Goal: Task Accomplishment & Management: Manage account settings

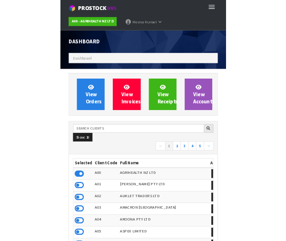
scroll to position [748, 271]
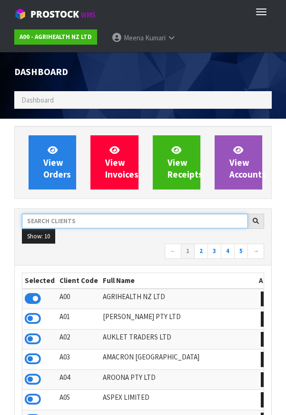
click at [76, 222] on input "text" at bounding box center [135, 221] width 226 height 15
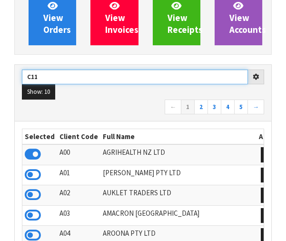
scroll to position [145, 0]
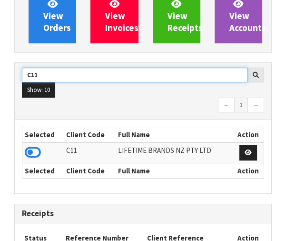
type input "C11"
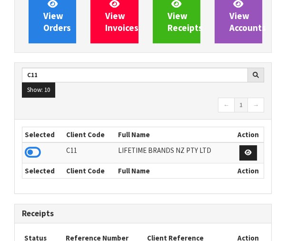
click at [35, 163] on th "Selected" at bounding box center [42, 170] width 41 height 15
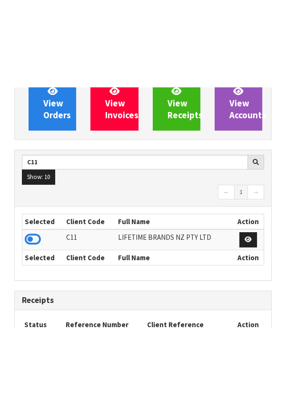
scroll to position [146, 0]
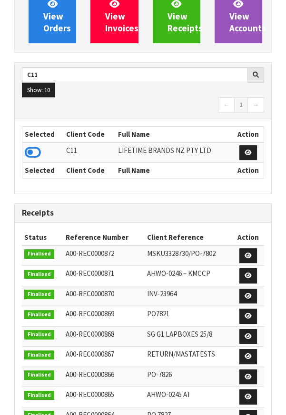
click at [37, 150] on icon at bounding box center [33, 152] width 16 height 14
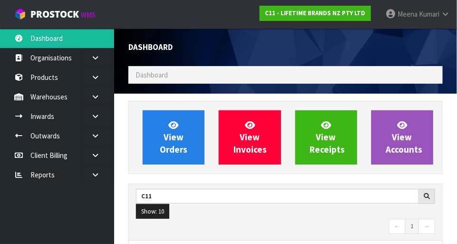
scroll to position [771, 328]
click at [88, 105] on link at bounding box center [99, 96] width 30 height 19
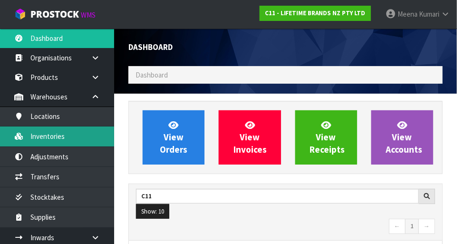
click at [70, 139] on link "Inventories" at bounding box center [57, 135] width 114 height 19
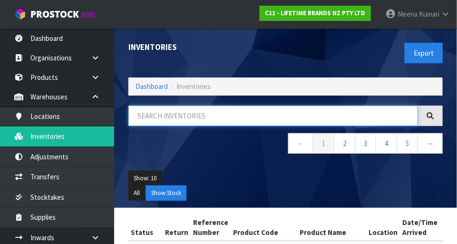
click at [229, 118] on input "text" at bounding box center [273, 116] width 290 height 20
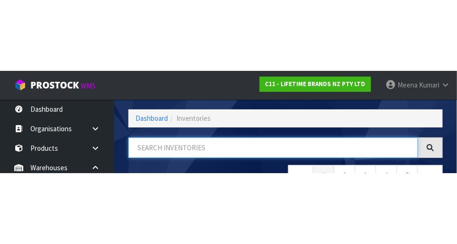
scroll to position [64, 0]
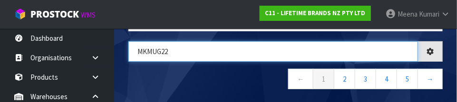
type input "MKMUG22"
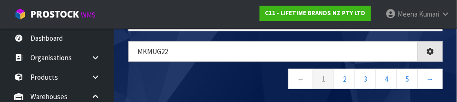
click at [210, 79] on nav "← 1 2 3 4 5 →" at bounding box center [285, 80] width 314 height 23
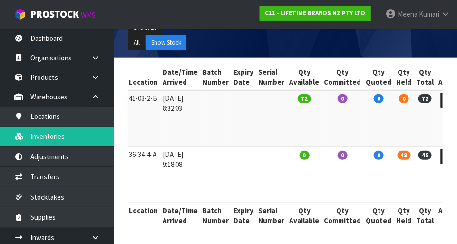
scroll to position [0, 0]
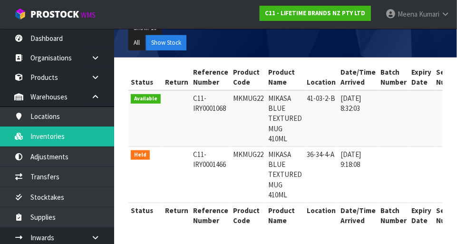
copy td "MKMUG22"
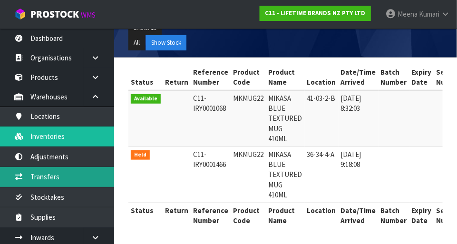
click at [73, 178] on link "Transfers" at bounding box center [57, 176] width 114 height 19
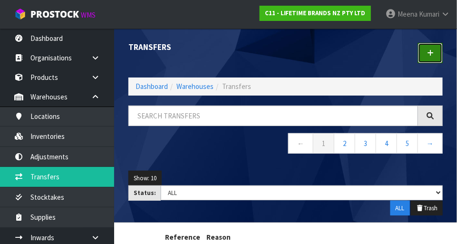
click at [285, 51] on link at bounding box center [430, 53] width 25 height 20
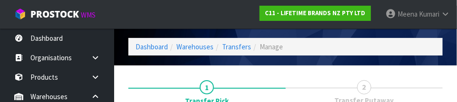
scroll to position [141, 0]
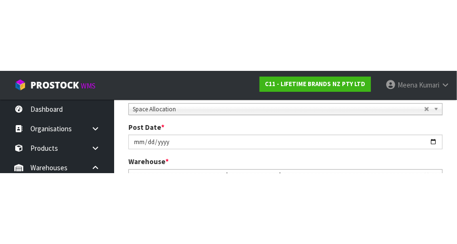
scroll to position [145, 0]
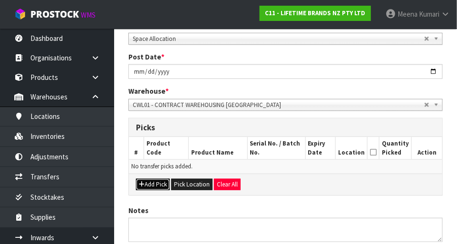
click at [159, 188] on button "Add Pick" at bounding box center [153, 184] width 34 height 11
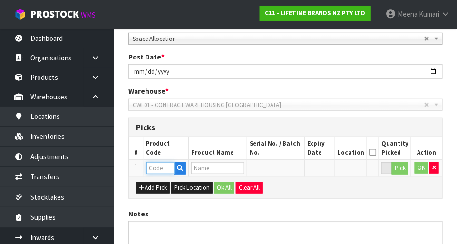
click at [164, 168] on input "text" at bounding box center [160, 168] width 28 height 12
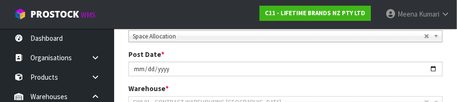
scroll to position [257, 0]
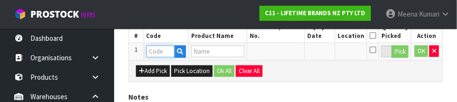
paste input "MKMUG22"
type input "MKMUG22"
type input "MIKASA BLUE TEXTURED MUG 410ML"
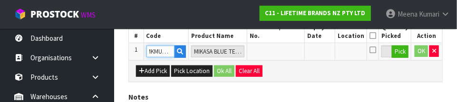
type input "MKMUG22"
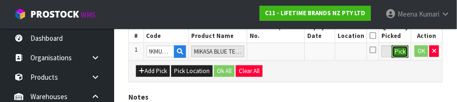
click at [285, 48] on button "Pick" at bounding box center [400, 52] width 17 height 12
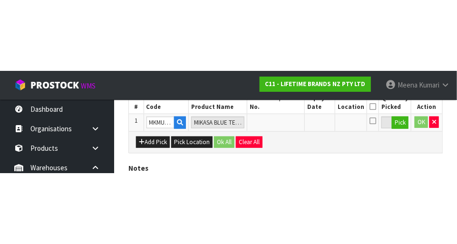
scroll to position [214, 0]
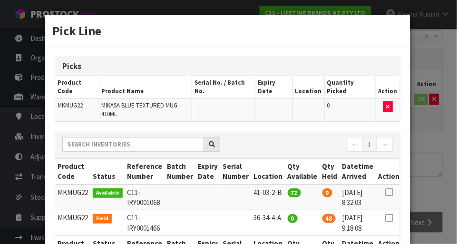
click at [285, 218] on icon at bounding box center [389, 218] width 8 height 0
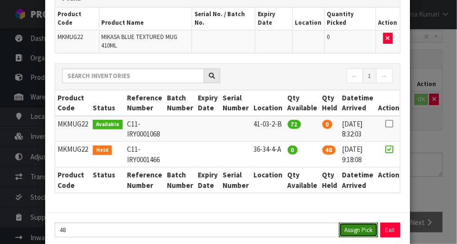
click at [285, 222] on button "Assign Pick" at bounding box center [358, 229] width 39 height 15
type input "48"
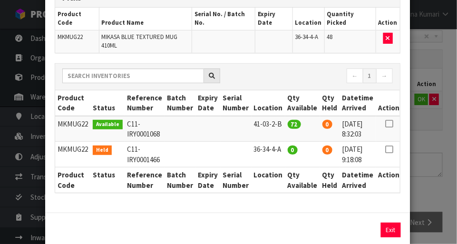
click at [285, 180] on div "Pick Line Picks Product Code Product Name Serial No. / Batch No. Expiry Date Lo…" at bounding box center [228, 122] width 457 height 244
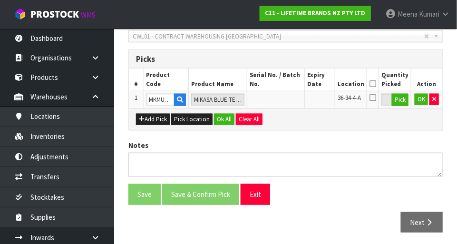
click at [285, 84] on icon at bounding box center [372, 84] width 7 height 0
click at [285, 99] on button "OK" at bounding box center [421, 99] width 13 height 11
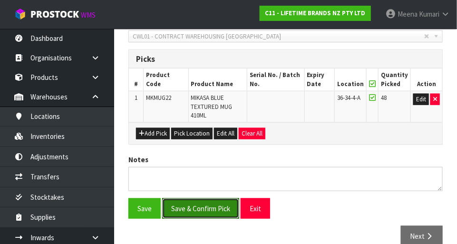
click at [206, 205] on button "Save & Confirm Pick" at bounding box center [200, 208] width 77 height 20
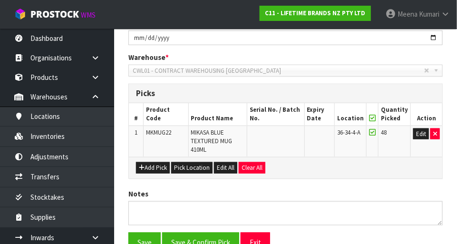
scroll to position [0, 0]
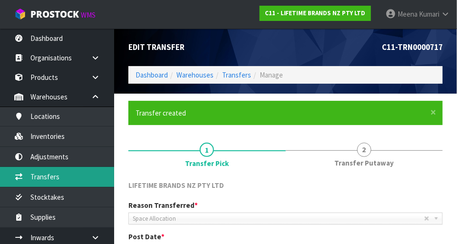
click at [63, 179] on link "Transfers" at bounding box center [57, 176] width 114 height 19
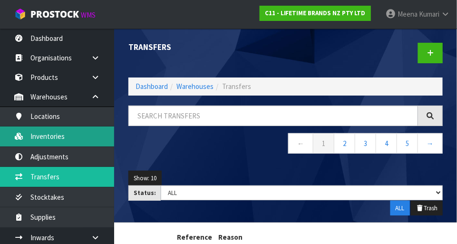
click at [64, 137] on link "Inventories" at bounding box center [57, 135] width 114 height 19
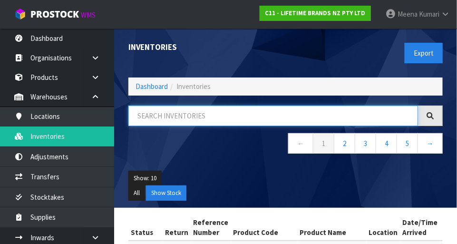
click at [232, 117] on input "text" at bounding box center [273, 116] width 290 height 20
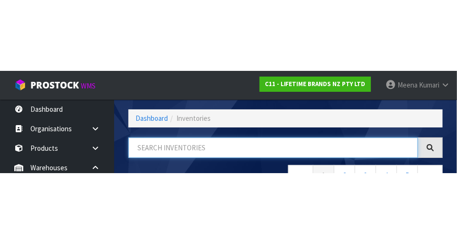
scroll to position [64, 0]
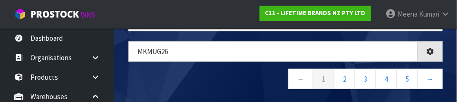
click at [234, 83] on nav "← 1 2 3 4 5 →" at bounding box center [285, 80] width 314 height 23
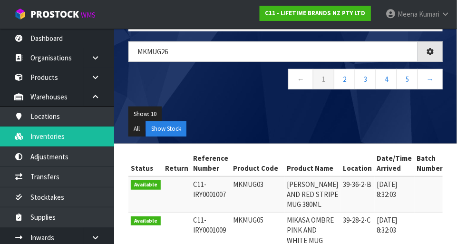
type input "MKMUG26"
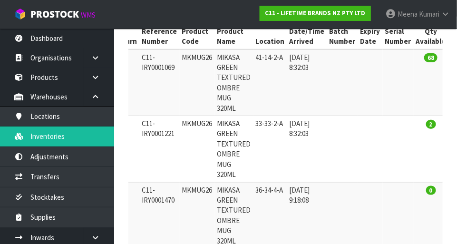
scroll to position [0, 0]
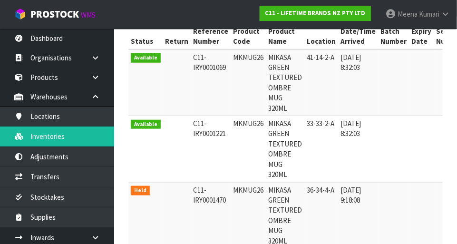
copy td "MKMUG26"
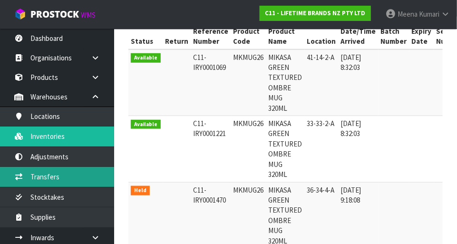
click at [63, 184] on link "Transfers" at bounding box center [57, 176] width 114 height 19
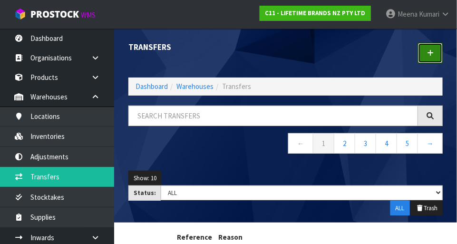
click at [285, 54] on link at bounding box center [430, 53] width 25 height 20
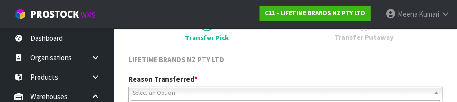
scroll to position [141, 0]
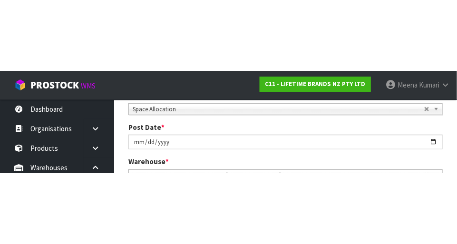
scroll to position [145, 0]
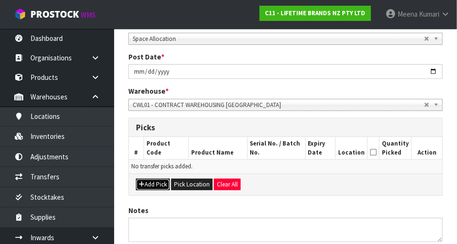
click at [159, 188] on button "Add Pick" at bounding box center [153, 184] width 34 height 11
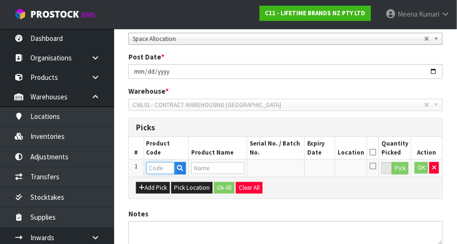
paste input "MKMUG26"
type input "MKMUG26"
type input "MIKASA GREEN TEXTURED OMBRE MUG 320ML"
type input "MKMUG26"
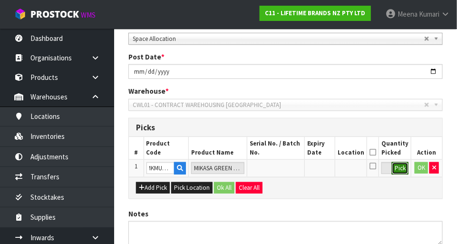
click at [285, 170] on button "Pick" at bounding box center [400, 168] width 17 height 12
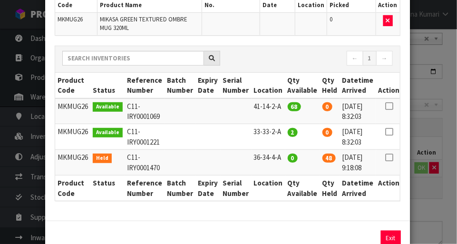
scroll to position [110, 0]
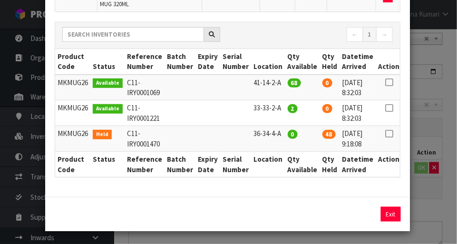
click at [285, 83] on icon at bounding box center [389, 82] width 8 height 0
click at [285, 134] on icon at bounding box center [389, 134] width 8 height 0
type input "48"
click at [285, 212] on button "Assign Pick" at bounding box center [358, 214] width 39 height 15
type input "48"
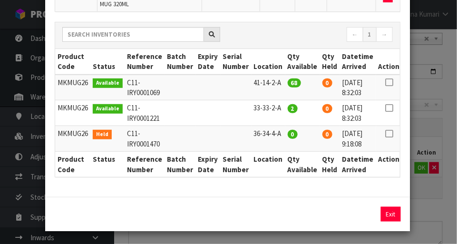
click at [285, 212] on div "Pick Line Picks Product Code Product Name Serial No. / Batch No. Expiry Date Lo…" at bounding box center [228, 122] width 457 height 244
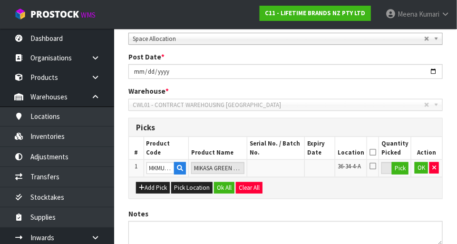
click at [285, 152] on icon at bounding box center [372, 152] width 7 height 0
click at [285, 170] on button "OK" at bounding box center [421, 167] width 13 height 11
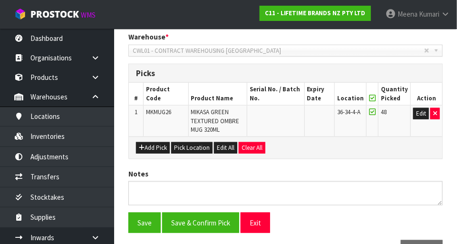
scroll to position [229, 0]
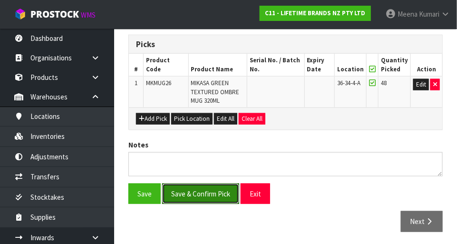
click at [208, 192] on button "Save & Confirm Pick" at bounding box center [200, 193] width 77 height 20
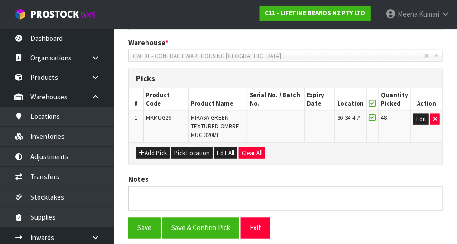
scroll to position [0, 0]
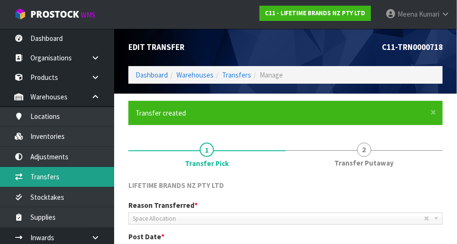
click at [40, 172] on link "Transfers" at bounding box center [57, 176] width 114 height 19
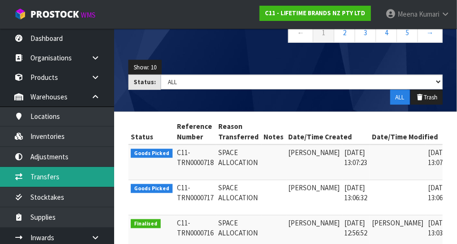
scroll to position [113, 0]
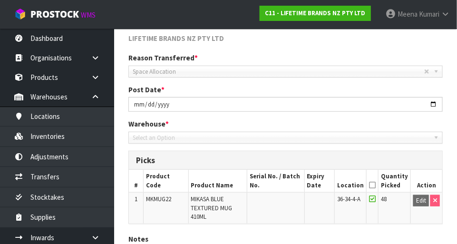
scroll to position [208, 0]
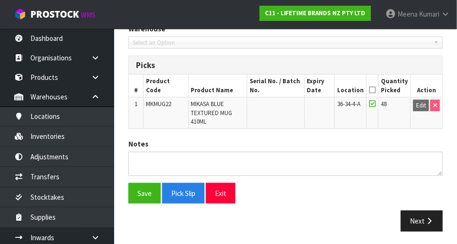
type input "[DATE]"
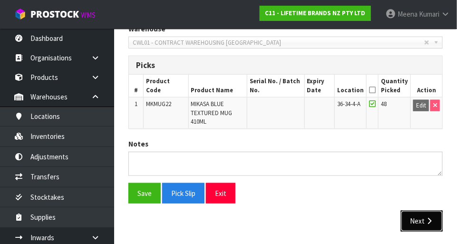
click at [285, 218] on button "Next" at bounding box center [422, 221] width 42 height 20
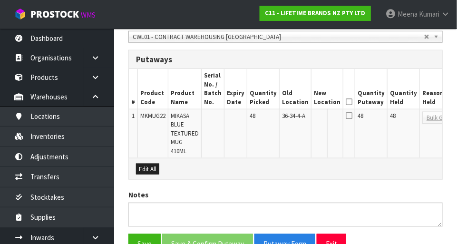
scroll to position [209, 0]
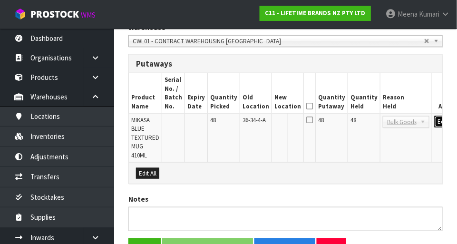
click at [285, 120] on button "Edit" at bounding box center [442, 121] width 16 height 11
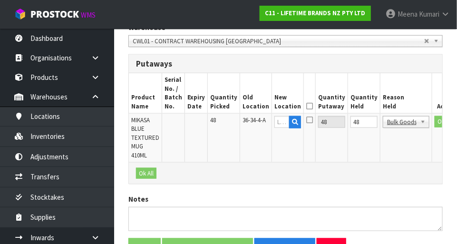
scroll to position [0, 37]
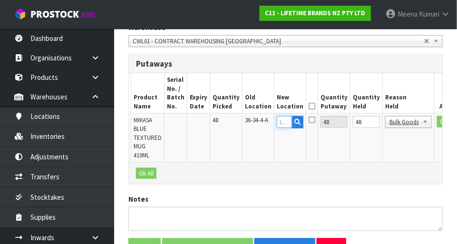
click at [277, 118] on input "text" at bounding box center [284, 122] width 15 height 12
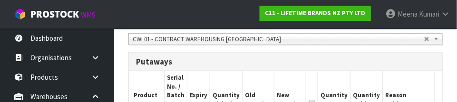
scroll to position [274, 0]
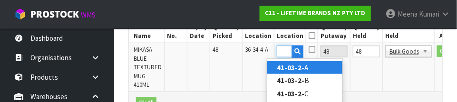
type input "41-03-2-B"
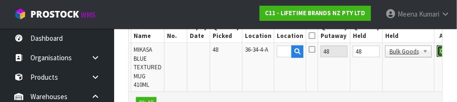
click at [285, 54] on button "OK" at bounding box center [443, 51] width 13 height 11
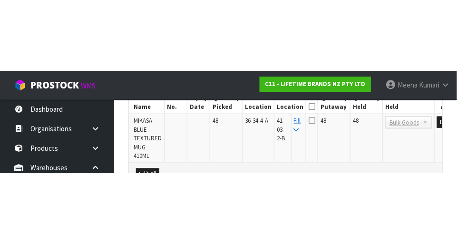
scroll to position [264, 0]
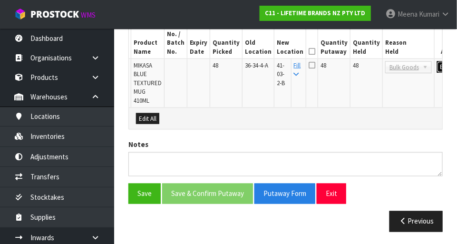
click at [285, 70] on button "Edit" at bounding box center [445, 66] width 16 height 11
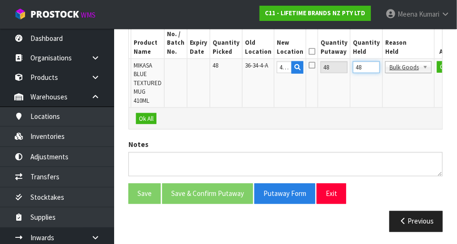
click at [285, 66] on input "48" at bounding box center [366, 67] width 27 height 12
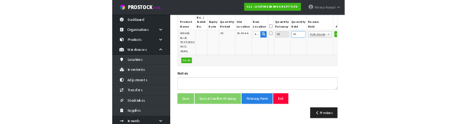
scroll to position [259, 0]
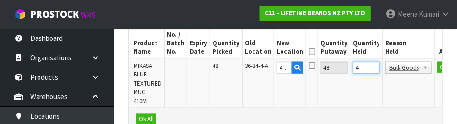
type input "0"
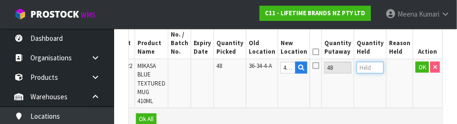
scroll to position [0, 10]
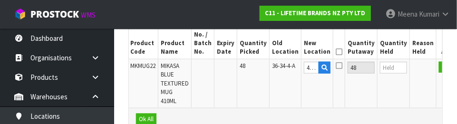
click at [285, 52] on icon at bounding box center [339, 52] width 7 height 0
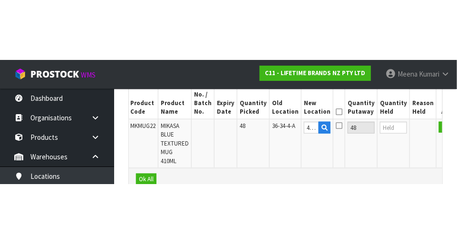
scroll to position [264, 0]
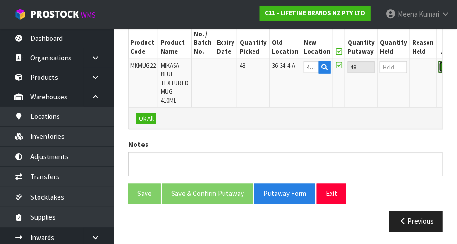
click at [285, 67] on button "OK" at bounding box center [445, 66] width 13 height 11
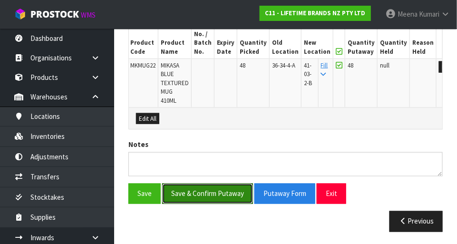
click at [234, 194] on button "Save & Confirm Putaway" at bounding box center [207, 193] width 91 height 20
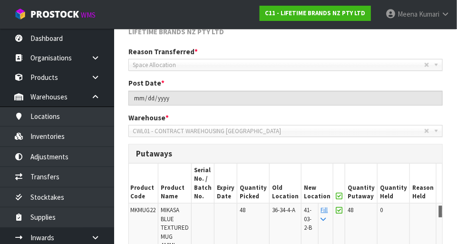
scroll to position [277, 0]
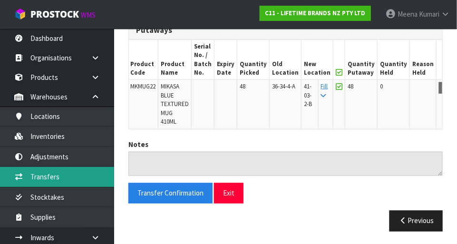
click at [39, 171] on link "Transfers" at bounding box center [57, 176] width 114 height 19
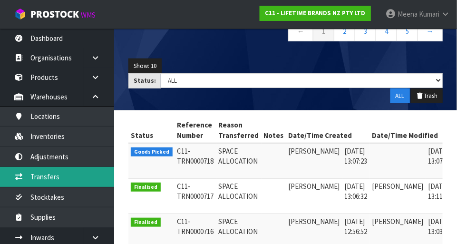
scroll to position [116, 0]
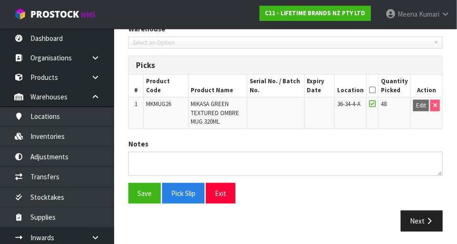
type input "[DATE]"
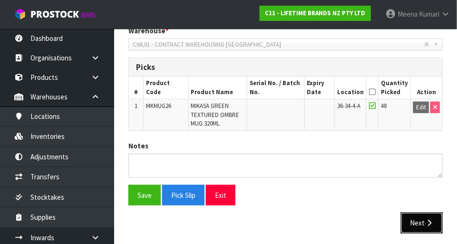
click at [285, 222] on icon "button" at bounding box center [429, 222] width 9 height 7
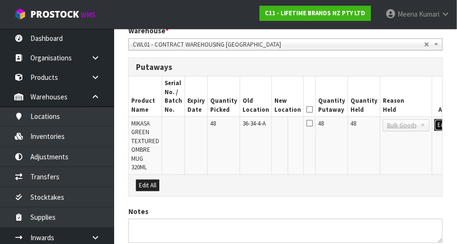
click at [285, 126] on button "Edit" at bounding box center [442, 124] width 16 height 11
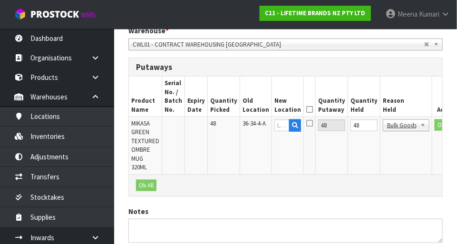
scroll to position [0, 37]
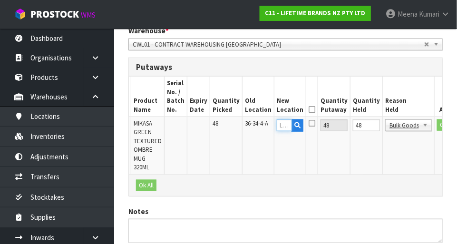
click at [277, 120] on input "text" at bounding box center [284, 125] width 15 height 12
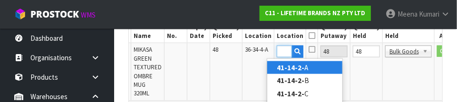
scroll to position [0, 18]
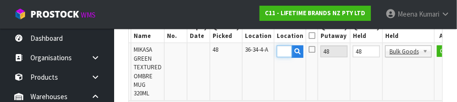
type input "41-14-2-A"
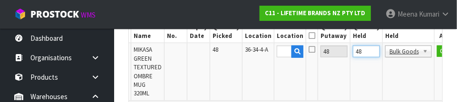
click at [285, 53] on input "48" at bounding box center [366, 52] width 27 height 12
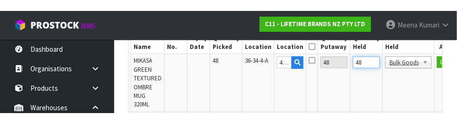
scroll to position [275, 0]
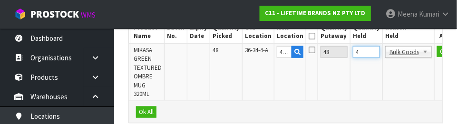
type input "0"
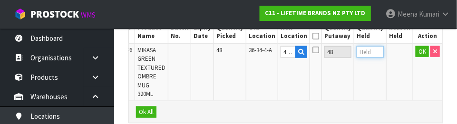
scroll to position [0, 10]
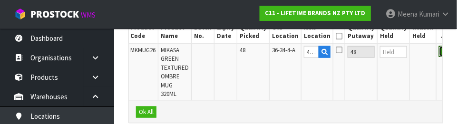
click at [285, 54] on button "OK" at bounding box center [445, 51] width 13 height 11
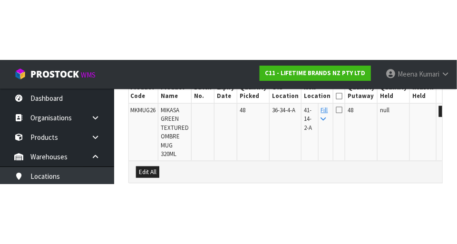
scroll to position [272, 0]
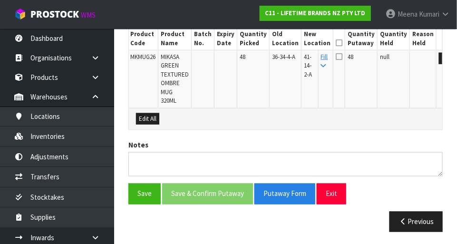
click at [285, 43] on icon at bounding box center [339, 43] width 7 height 0
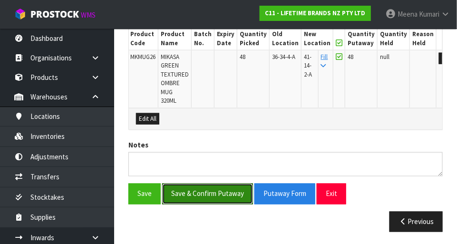
click at [220, 183] on button "Save & Confirm Putaway" at bounding box center [207, 193] width 91 height 20
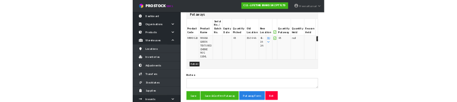
scroll to position [0, 0]
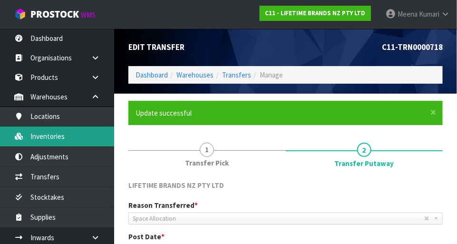
click at [54, 139] on link "Inventories" at bounding box center [57, 135] width 114 height 19
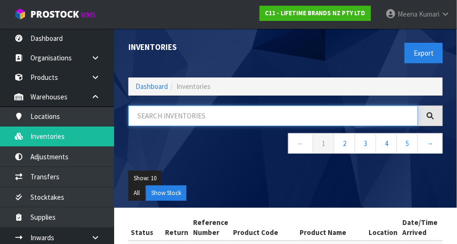
click at [260, 125] on input "text" at bounding box center [273, 116] width 290 height 20
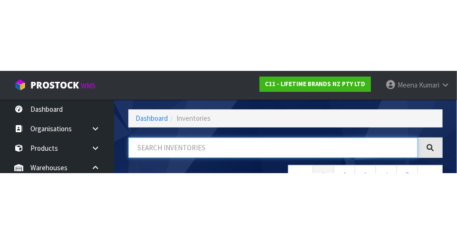
scroll to position [64, 0]
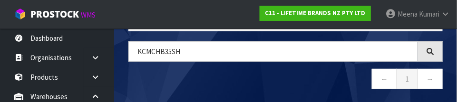
click at [284, 92] on nav "← 1 →" at bounding box center [285, 80] width 314 height 23
type input "KCMCHB35SH"
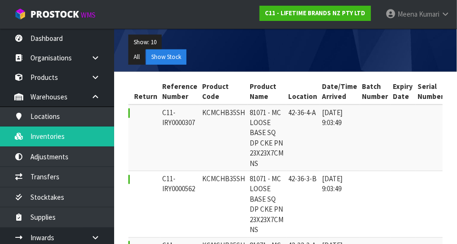
scroll to position [0, 0]
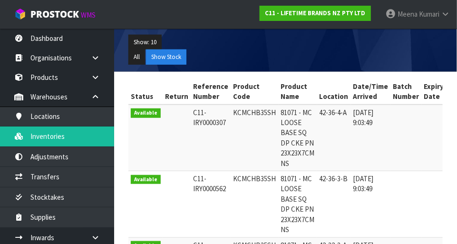
copy td "KCMCHB35SH"
click at [96, 97] on icon at bounding box center [95, 96] width 9 height 7
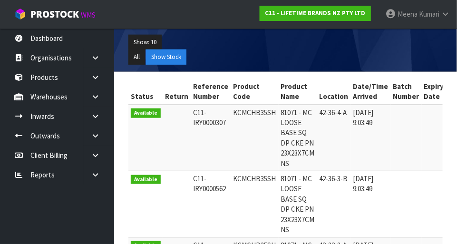
click at [101, 99] on link at bounding box center [99, 96] width 30 height 19
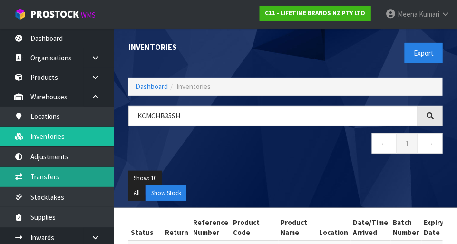
click at [80, 173] on link "Transfers" at bounding box center [57, 176] width 114 height 19
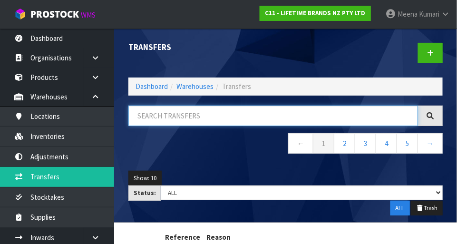
paste input "KCMCHB35SH"
type input "KCMCHB35SH"
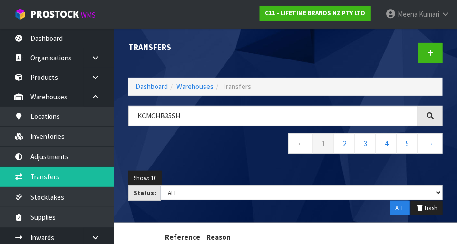
click at [247, 150] on nav "← 1 2 3 4 5 →" at bounding box center [285, 144] width 314 height 23
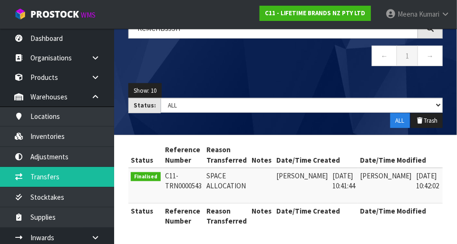
scroll to position [0, 14]
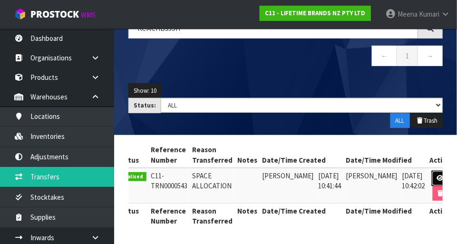
click at [285, 171] on link at bounding box center [441, 178] width 18 height 15
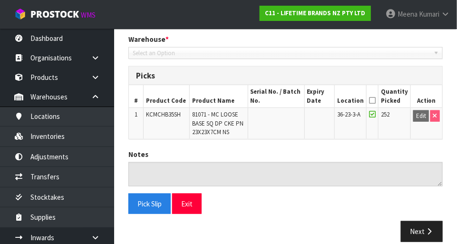
scroll to position [208, 0]
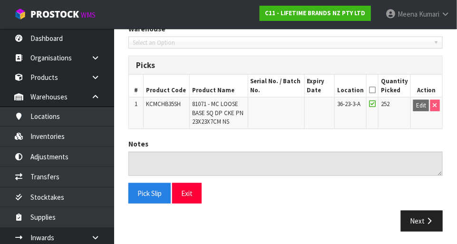
type input "[DATE]"
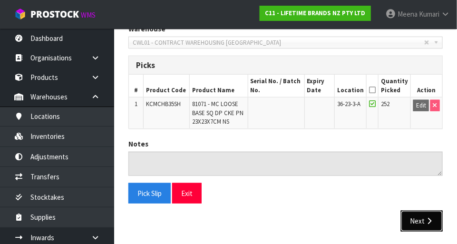
click at [285, 223] on button "Next" at bounding box center [422, 221] width 42 height 20
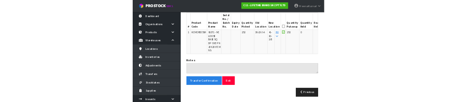
scroll to position [0, 0]
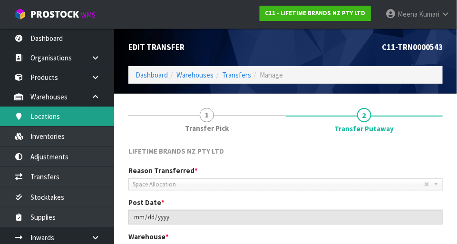
click at [76, 117] on link "Locations" at bounding box center [57, 115] width 114 height 19
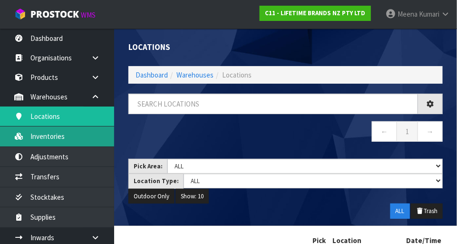
click at [58, 140] on link "Inventories" at bounding box center [57, 135] width 114 height 19
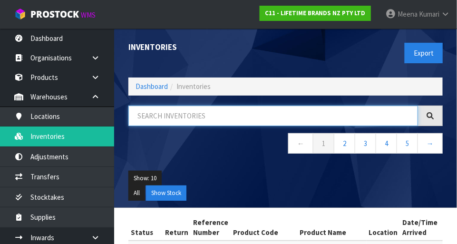
click at [216, 118] on input "text" at bounding box center [273, 116] width 290 height 20
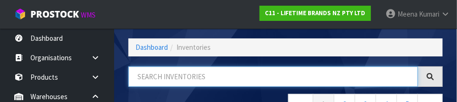
scroll to position [64, 0]
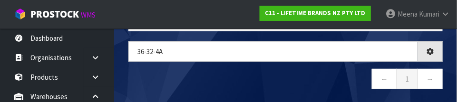
click at [234, 87] on nav "← 1 →" at bounding box center [285, 80] width 314 height 23
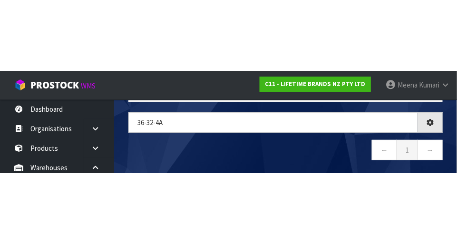
scroll to position [53, 0]
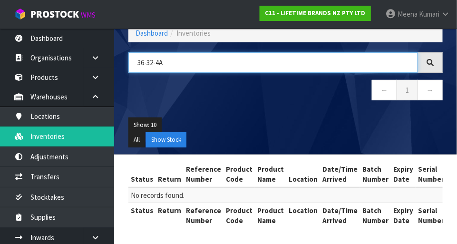
click at [272, 61] on input "36-32-4A" at bounding box center [273, 62] width 290 height 20
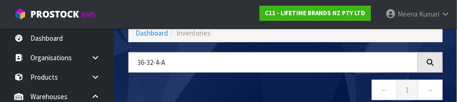
click at [254, 89] on nav "← 1 →" at bounding box center [285, 91] width 314 height 23
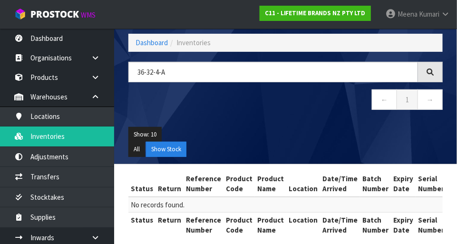
scroll to position [41, 0]
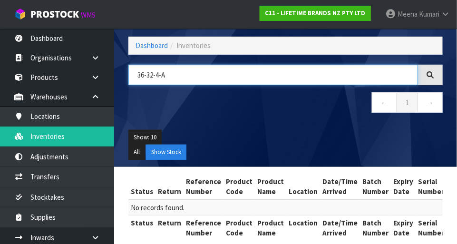
click at [218, 70] on input "36-32-4-A" at bounding box center [273, 75] width 290 height 20
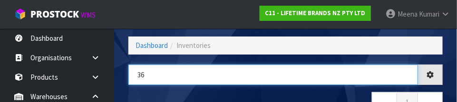
type input "3"
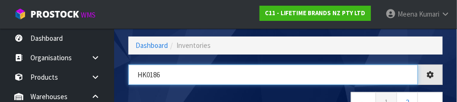
type input "HK0186"
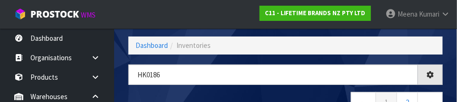
click at [266, 95] on nav "← 1 2 →" at bounding box center [285, 103] width 314 height 23
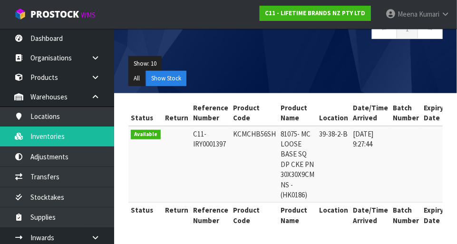
scroll to position [0, 0]
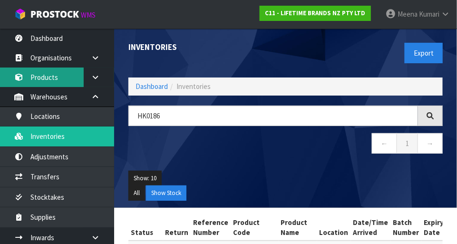
click at [49, 73] on link "Products" at bounding box center [57, 77] width 114 height 19
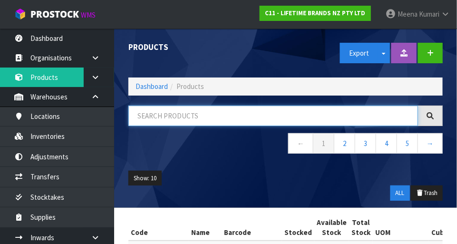
click at [181, 119] on input "text" at bounding box center [273, 116] width 290 height 20
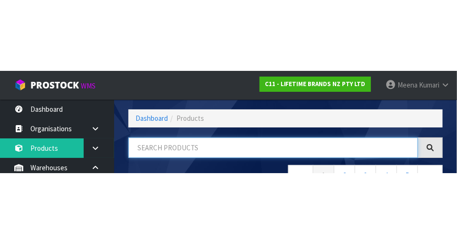
scroll to position [64, 0]
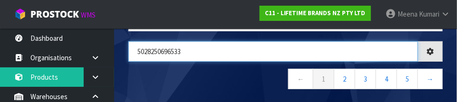
type input "5028250696533"
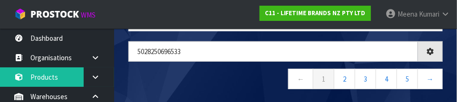
click at [228, 79] on nav "← 1 2 3 4 5 →" at bounding box center [285, 80] width 314 height 23
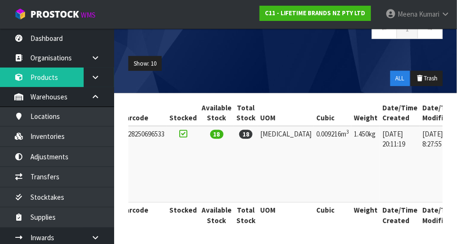
scroll to position [0, 0]
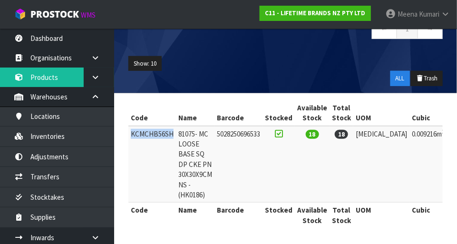
copy td "KCMCHB56SH"
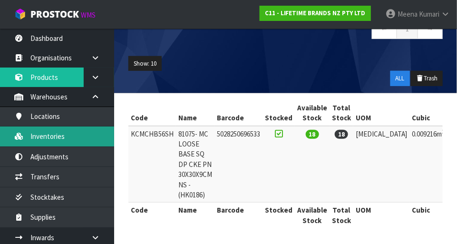
click at [80, 139] on link "Inventories" at bounding box center [57, 135] width 114 height 19
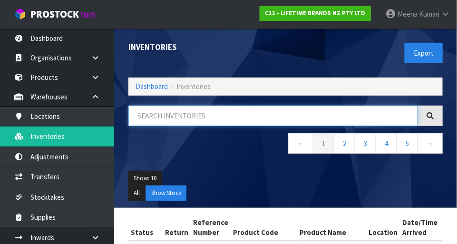
paste input "KCMCHB56SH"
type input "KCMCHB56SH"
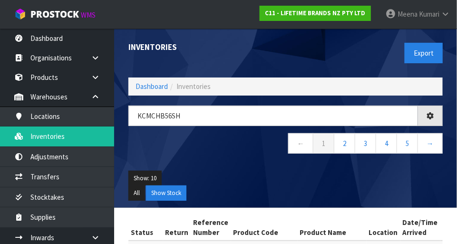
click at [285, 52] on div "Export" at bounding box center [368, 53] width 164 height 49
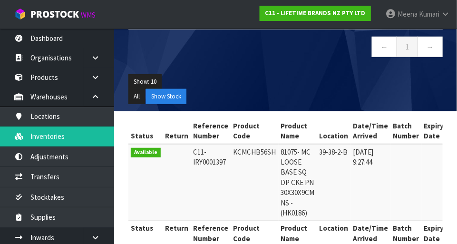
copy td "KCMCHB56SH"
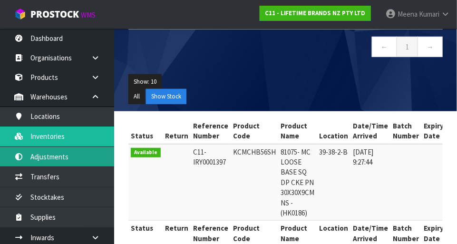
click at [77, 162] on link "Adjustments" at bounding box center [57, 156] width 114 height 19
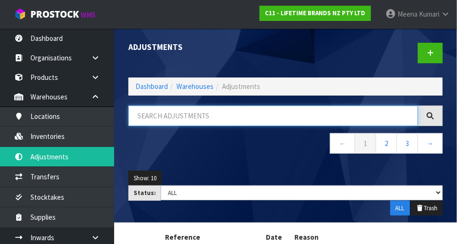
paste input "KCMCHB56SH"
type input "KCMCHB56SH"
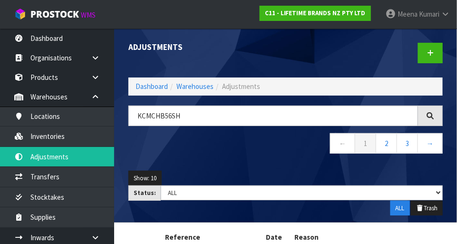
click at [281, 150] on nav "← 1 2 3 →" at bounding box center [285, 144] width 314 height 23
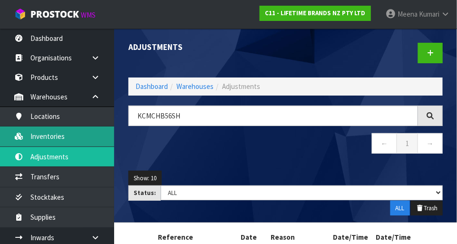
click at [47, 133] on link "Inventories" at bounding box center [57, 135] width 114 height 19
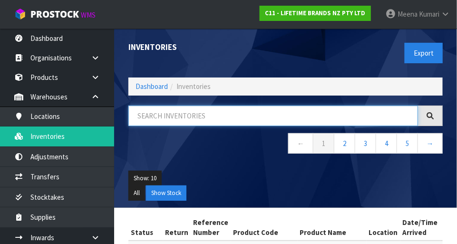
paste input "KCMCHB56SH"
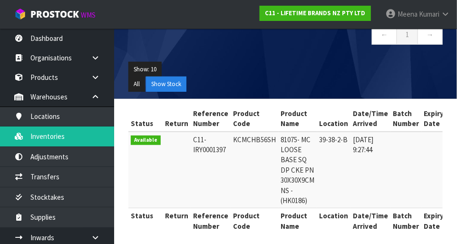
type input "KCMCHB56SH"
copy td "KCMCHB56SH"
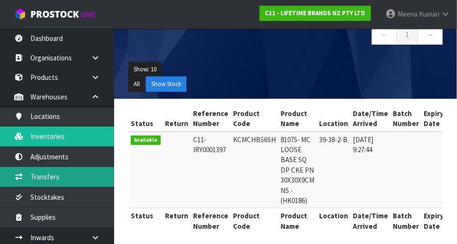
click at [73, 179] on link "Transfers" at bounding box center [57, 176] width 114 height 19
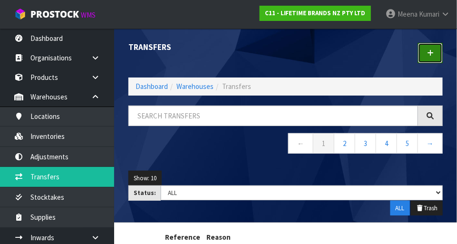
click at [285, 51] on link at bounding box center [430, 53] width 25 height 20
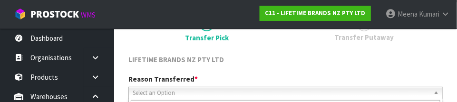
scroll to position [141, 0]
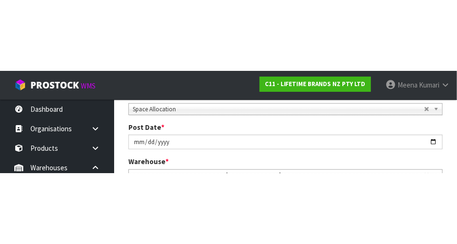
scroll to position [145, 0]
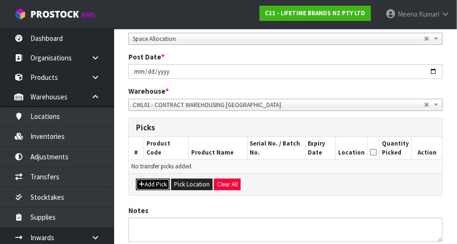
click at [156, 182] on button "Add Pick" at bounding box center [153, 184] width 34 height 11
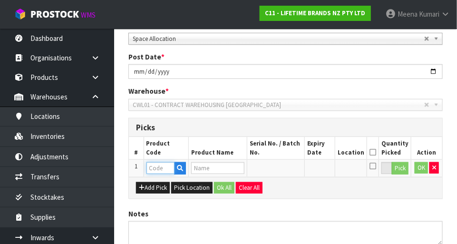
paste input "KCMCHB56SH"
type input "KCMCHB56SH"
type input "81075- MC LOOSE BASE SQ DP CKE PN 30X30X9CM NS - (HK0186)"
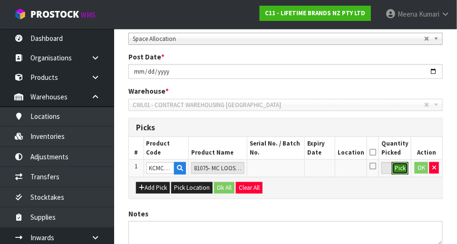
click at [285, 168] on button "Pick" at bounding box center [400, 168] width 17 height 12
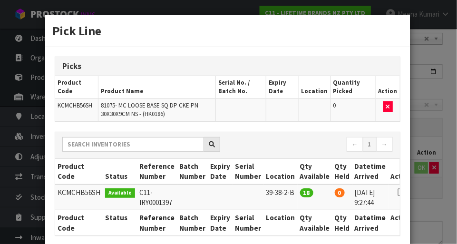
click at [285, 192] on icon at bounding box center [401, 192] width 8 height 0
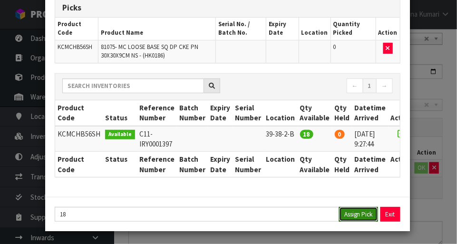
click at [285, 212] on button "Assign Pick" at bounding box center [358, 214] width 39 height 15
type input "18"
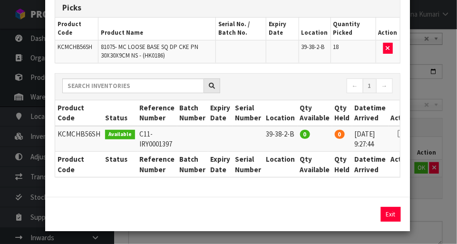
click at [285, 212] on div "Pick Line Picks Product Code Product Name Serial No. / Batch No. Expiry Date Lo…" at bounding box center [228, 122] width 457 height 244
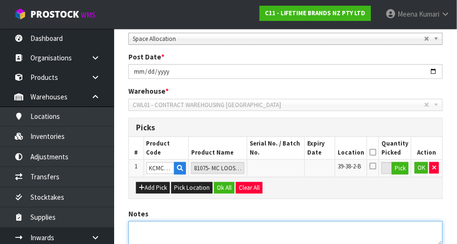
click at [169, 229] on textarea at bounding box center [285, 233] width 314 height 24
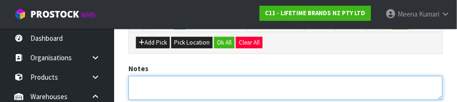
scroll to position [321, 0]
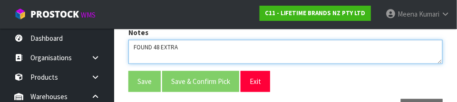
type textarea "FOUND 48 EXTRA"
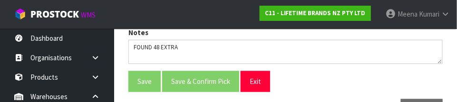
click at [285, 86] on div "Save Save & Confirm Pick Exit" at bounding box center [285, 81] width 328 height 20
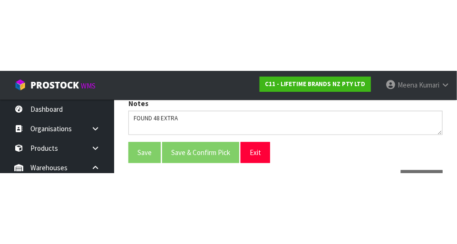
scroll to position [214, 0]
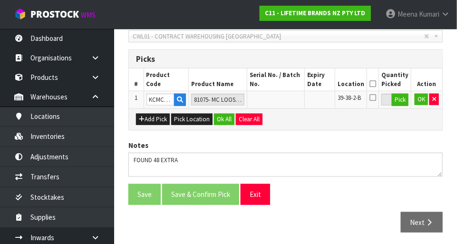
click at [285, 84] on icon at bounding box center [372, 84] width 7 height 0
click at [285, 99] on button "OK" at bounding box center [421, 99] width 13 height 11
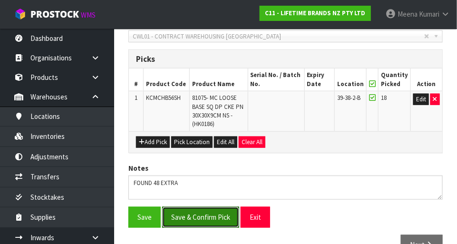
click at [222, 212] on button "Save & Confirm Pick" at bounding box center [200, 217] width 77 height 20
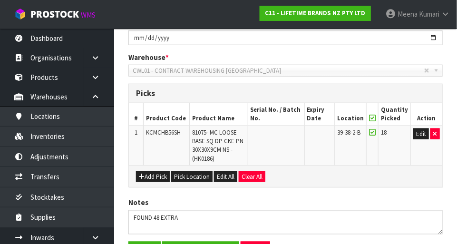
scroll to position [0, 0]
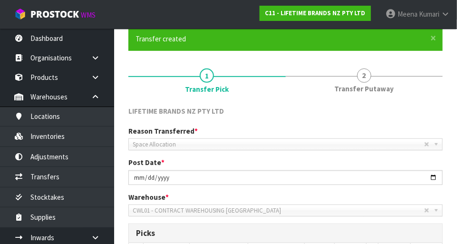
scroll to position [251, 0]
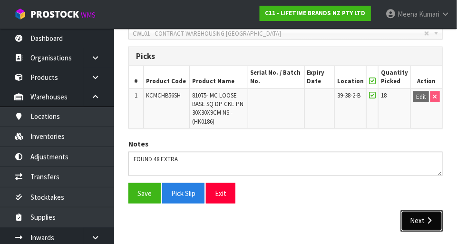
click at [285, 222] on button "Next" at bounding box center [422, 221] width 42 height 20
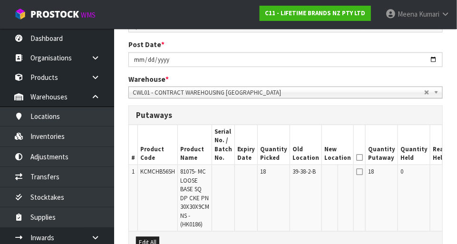
scroll to position [191, 0]
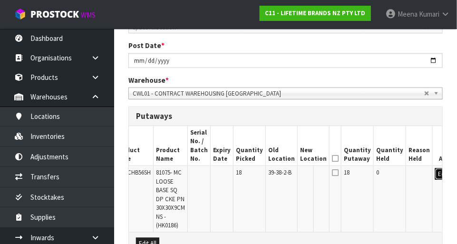
click at [285, 174] on button "Edit" at bounding box center [443, 173] width 16 height 11
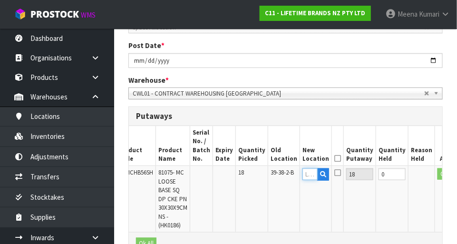
click at [285, 173] on input "text" at bounding box center [309, 174] width 15 height 12
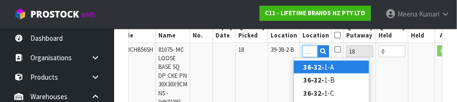
scroll to position [0, 7]
type input "36-32-4-A"
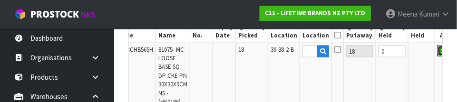
click at [285, 55] on button "OK" at bounding box center [443, 51] width 13 height 11
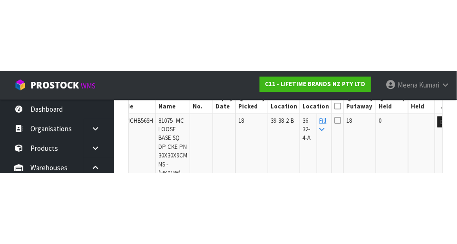
scroll to position [314, 0]
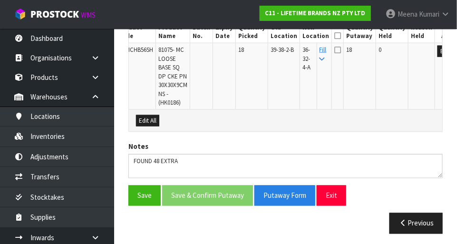
click at [285, 36] on icon at bounding box center [337, 36] width 7 height 0
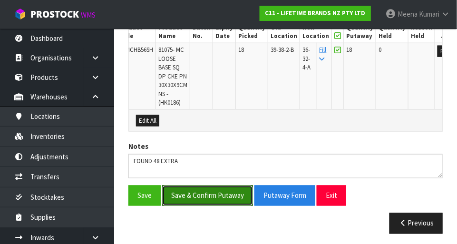
click at [229, 194] on button "Save & Confirm Putaway" at bounding box center [207, 195] width 91 height 20
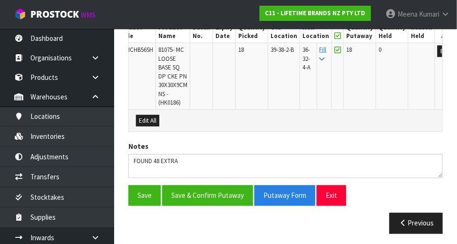
scroll to position [0, 0]
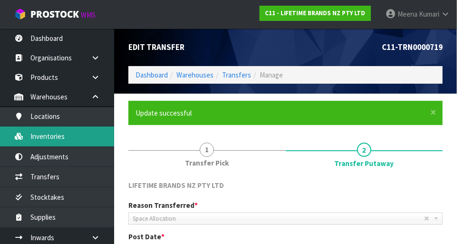
click at [73, 140] on link "Inventories" at bounding box center [57, 135] width 114 height 19
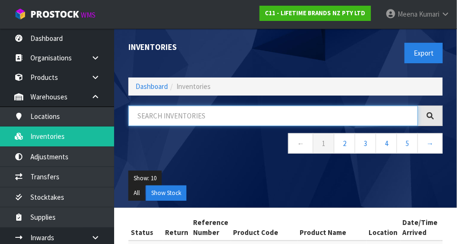
click at [183, 117] on input "text" at bounding box center [273, 116] width 290 height 20
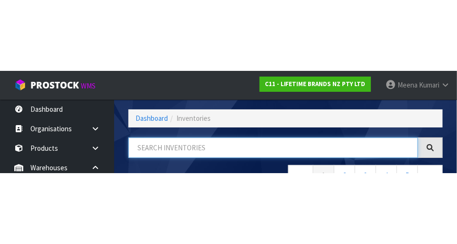
scroll to position [64, 0]
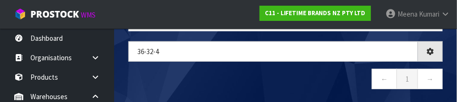
click at [249, 82] on nav "← 1 →" at bounding box center [285, 80] width 314 height 23
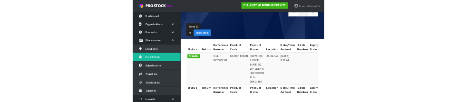
scroll to position [0, 0]
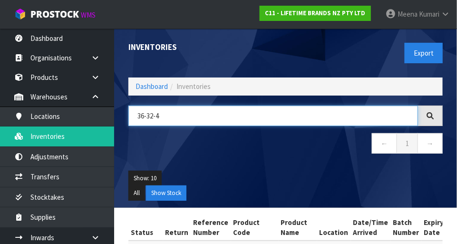
click at [211, 113] on input "36-32-4" at bounding box center [273, 116] width 290 height 20
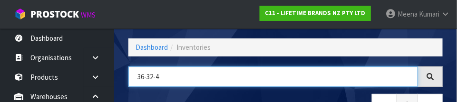
scroll to position [64, 0]
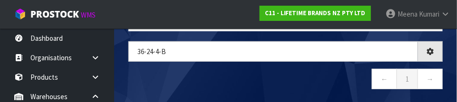
click at [285, 90] on nav "← 1 →" at bounding box center [285, 80] width 314 height 23
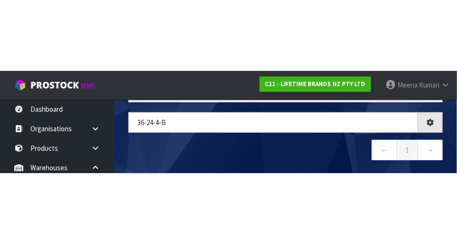
scroll to position [53, 0]
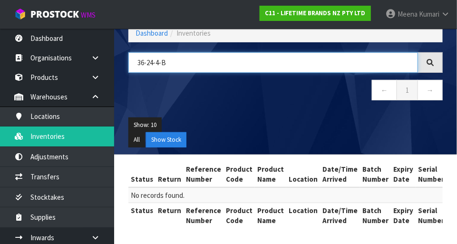
click at [285, 58] on input "36-24-4-B" at bounding box center [273, 62] width 290 height 20
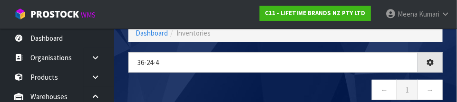
click at [285, 87] on nav "← 1 →" at bounding box center [285, 91] width 314 height 23
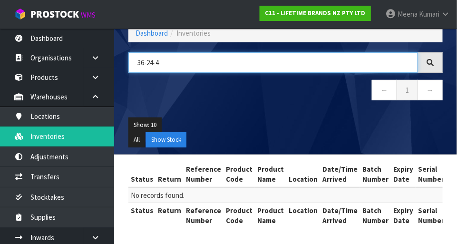
click at [285, 70] on input "36-24-4" at bounding box center [273, 62] width 290 height 20
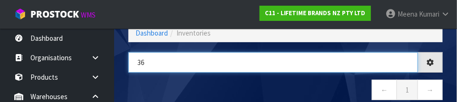
type input "3"
type input "K1019"
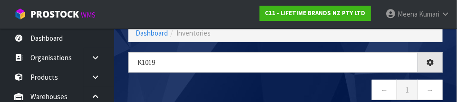
click at [285, 91] on nav "← 1 →" at bounding box center [285, 91] width 314 height 23
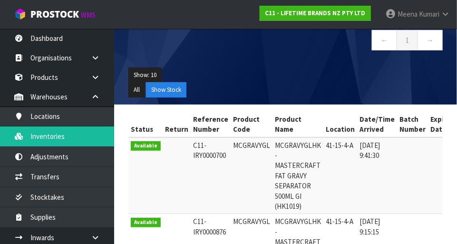
scroll to position [103, 0]
click at [234, 154] on td "MCGRAVYGL" at bounding box center [252, 175] width 42 height 77
copy td "MCGRAVYGL"
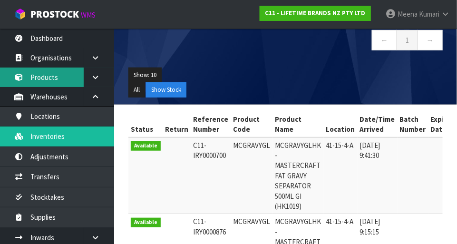
click at [61, 79] on link "Products" at bounding box center [57, 77] width 114 height 19
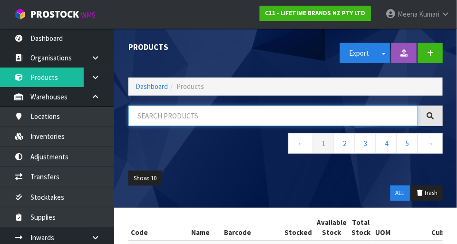
paste input "MCGRAVYGL"
type input "MCGRAVYGL"
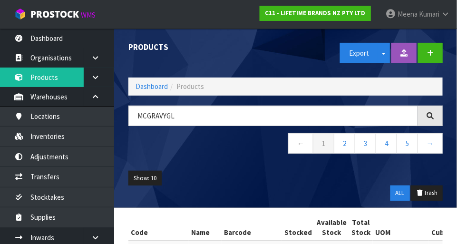
click at [247, 166] on div "Show: 10 5 10 25 50 ALL Trash" at bounding box center [285, 186] width 328 height 44
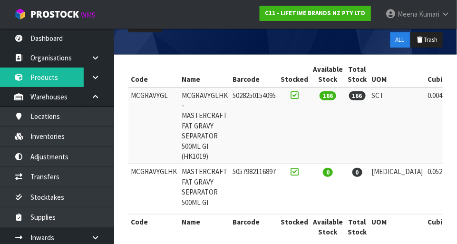
scroll to position [0, 109]
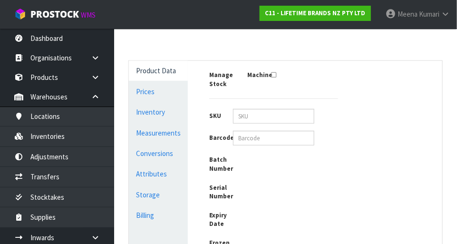
type input "MCGRAVYGL"
type input "MCGRAVYGLHK -MASTERCRAFT FAT GRAVY SEPARATOR 500ML GI (HK1019)"
type input "5028250154095"
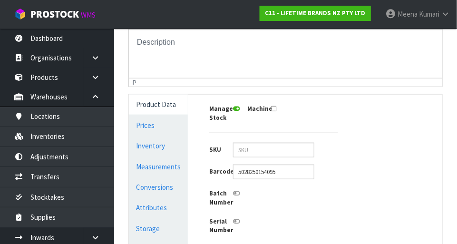
scroll to position [188, 0]
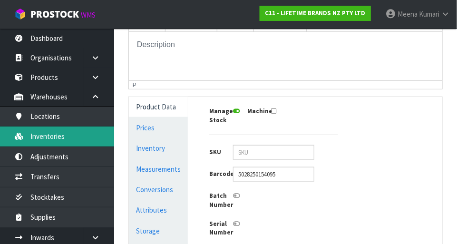
click at [45, 142] on link "Inventories" at bounding box center [57, 135] width 114 height 19
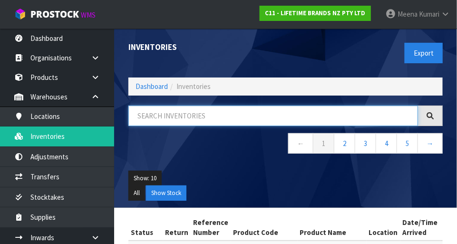
paste input "MCGRAVYGL"
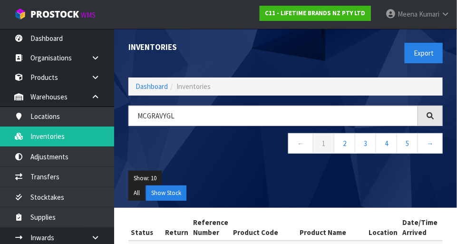
click at [209, 162] on div "MCGRAVYGL ← 1 2 3 4 5 →" at bounding box center [285, 135] width 328 height 58
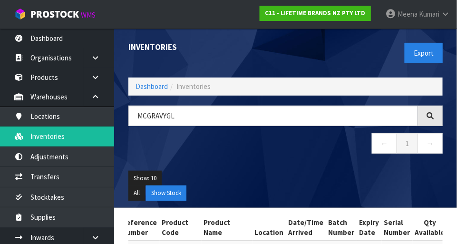
scroll to position [191, 0]
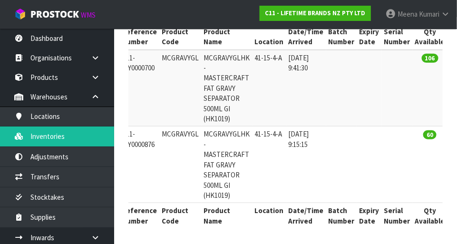
click at [285, 184] on td "60" at bounding box center [430, 164] width 35 height 77
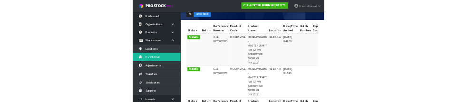
scroll to position [0, 0]
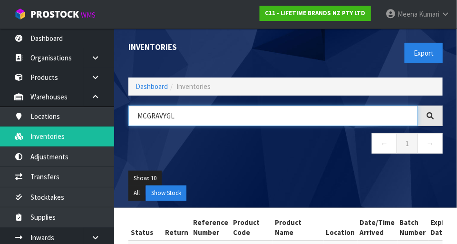
click at [219, 117] on input "MCGRAVYGL" at bounding box center [273, 116] width 290 height 20
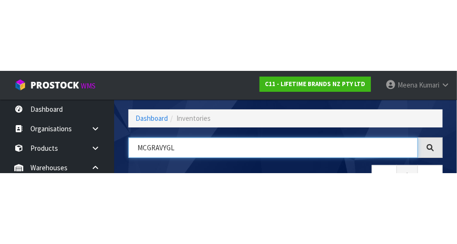
scroll to position [64, 0]
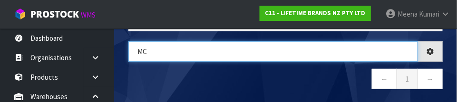
type input "M"
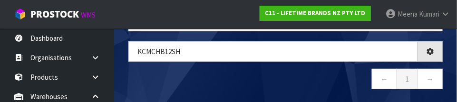
click at [285, 85] on nav "← 1 →" at bounding box center [285, 80] width 314 height 23
type input "KCMCHB12SH"
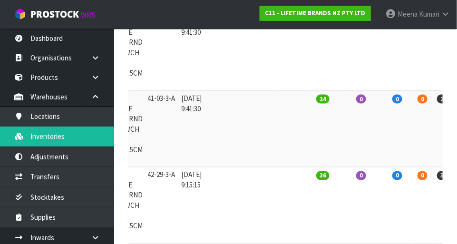
scroll to position [0, 190]
